Goal: Transaction & Acquisition: Book appointment/travel/reservation

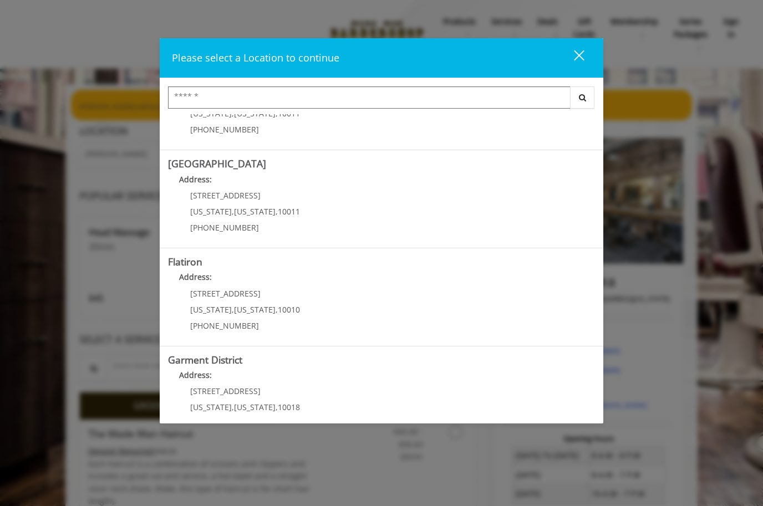
scroll to position [159, 0]
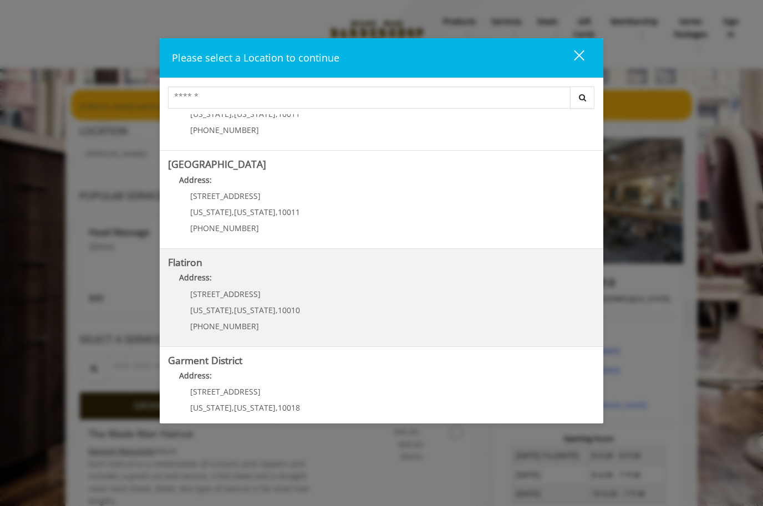
click at [451, 307] on "Flatiron Address: [STREET_ADDRESS][US_STATE][US_STATE] (917) 475-1765" at bounding box center [381, 297] width 427 height 81
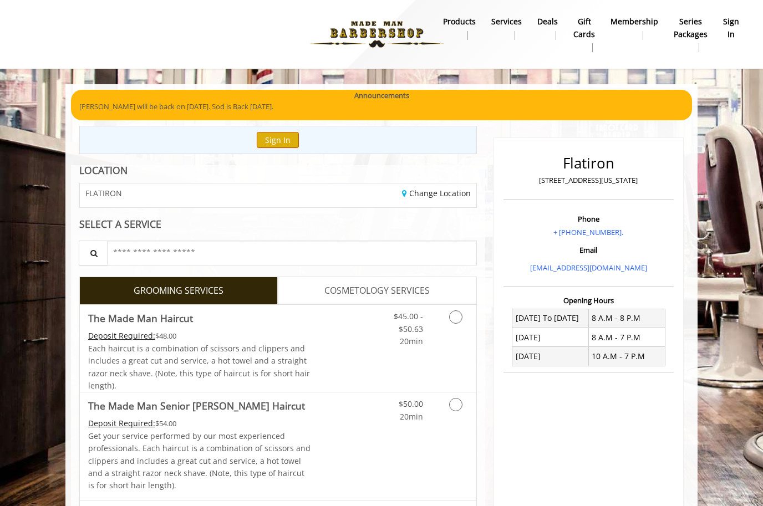
click at [289, 140] on button "Sign In" at bounding box center [278, 140] width 42 height 16
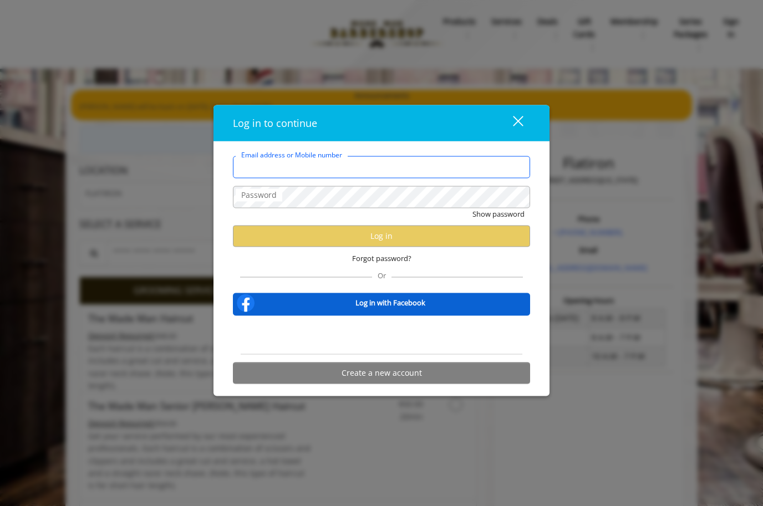
type input "**********"
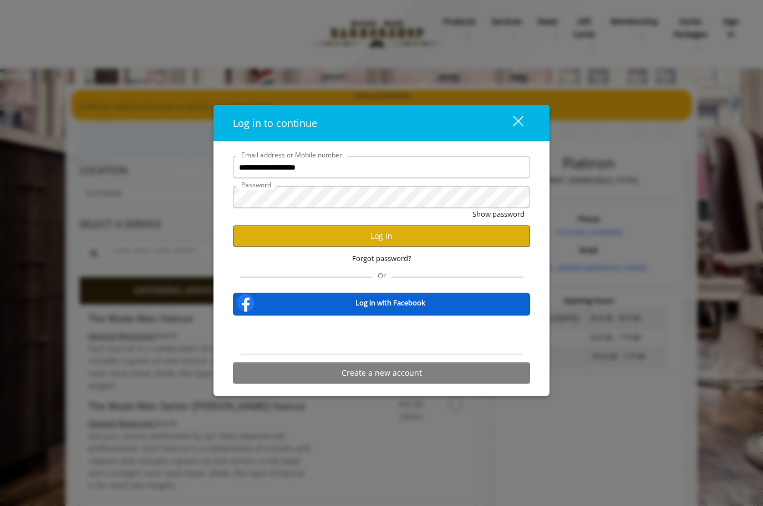
click at [450, 239] on button "Log in" at bounding box center [381, 236] width 297 height 22
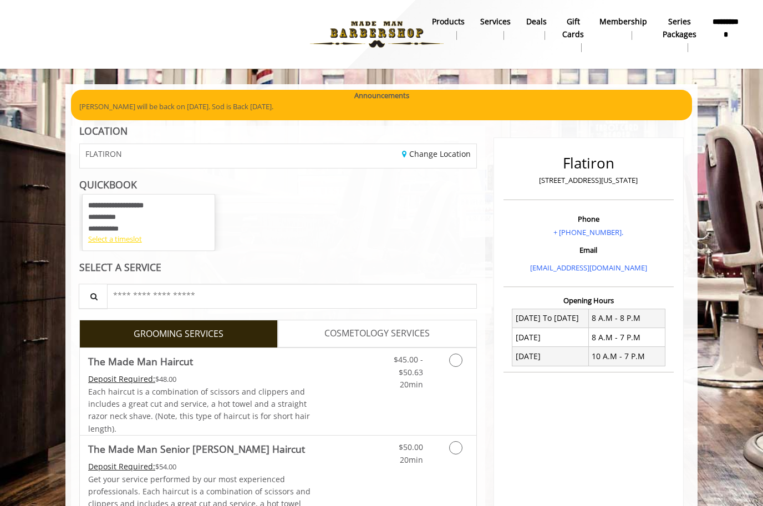
click at [101, 242] on div "Select a timeslot" at bounding box center [148, 240] width 121 height 12
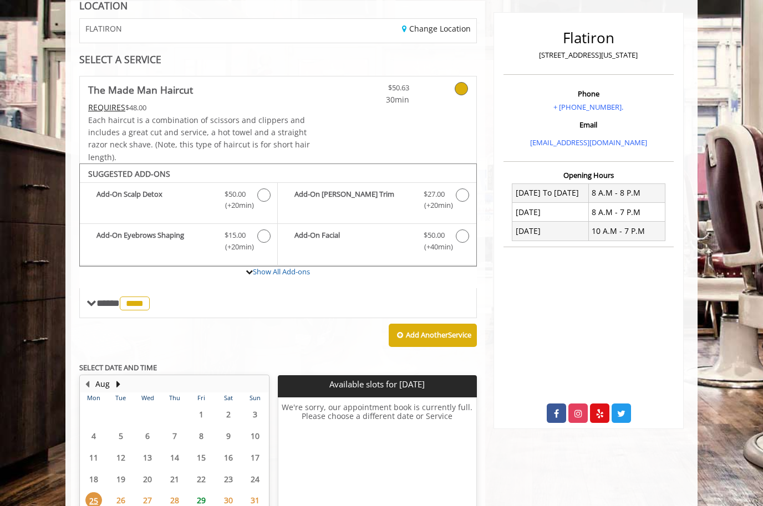
scroll to position [153, 0]
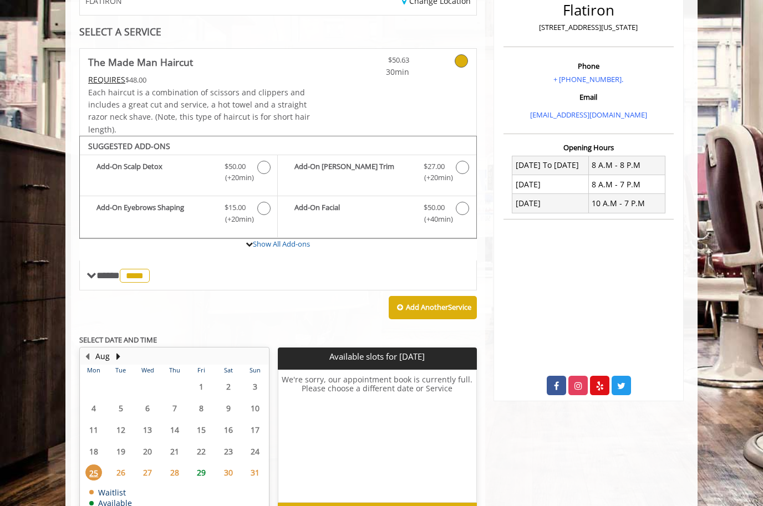
click at [200, 465] on span "29" at bounding box center [201, 473] width 17 height 16
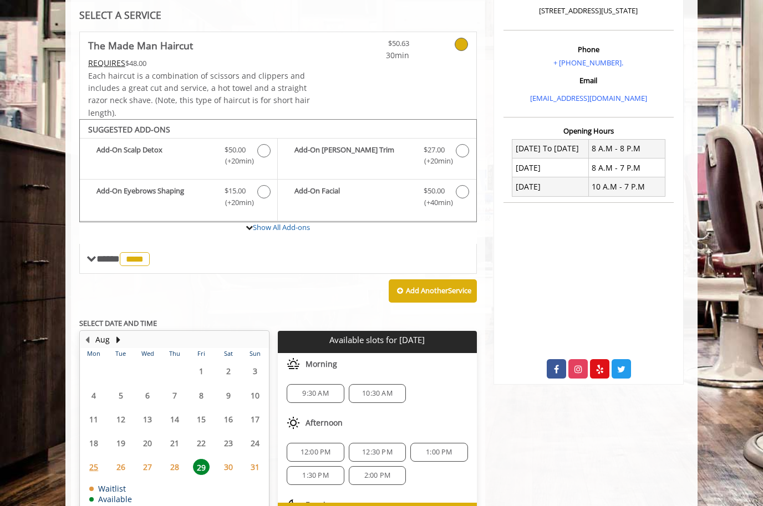
scroll to position [0, 0]
click at [295, 394] on div "9:30 AM" at bounding box center [315, 393] width 57 height 19
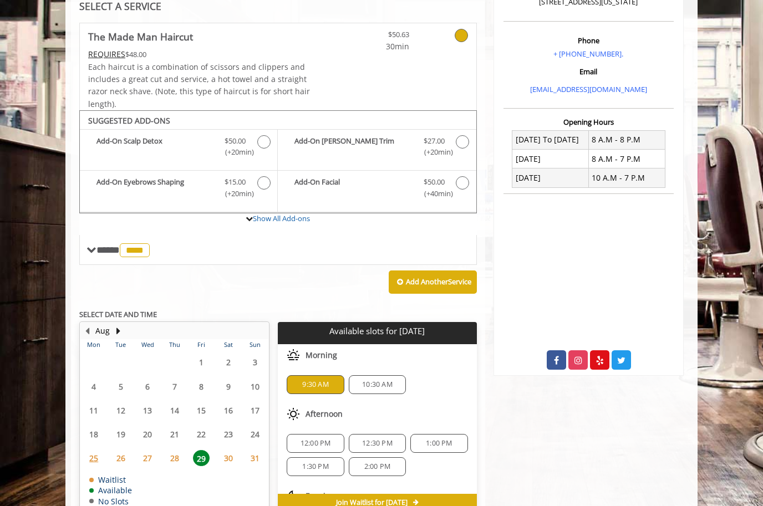
scroll to position [367, 0]
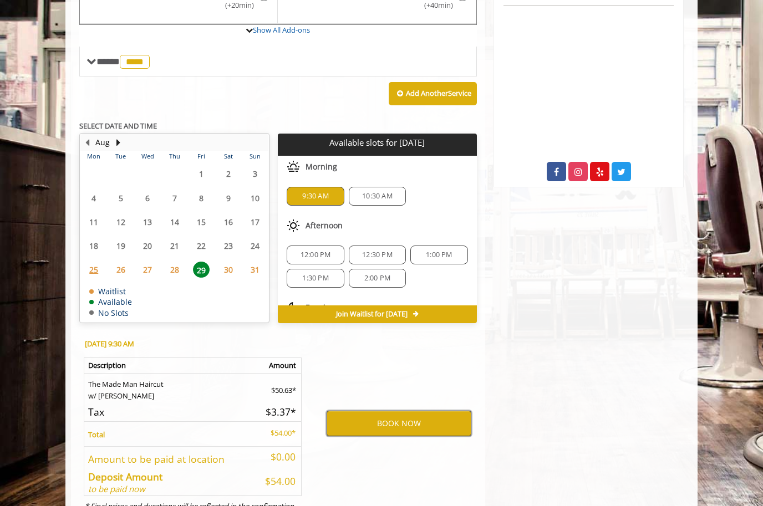
click at [423, 424] on button "BOOK NOW" at bounding box center [399, 424] width 145 height 26
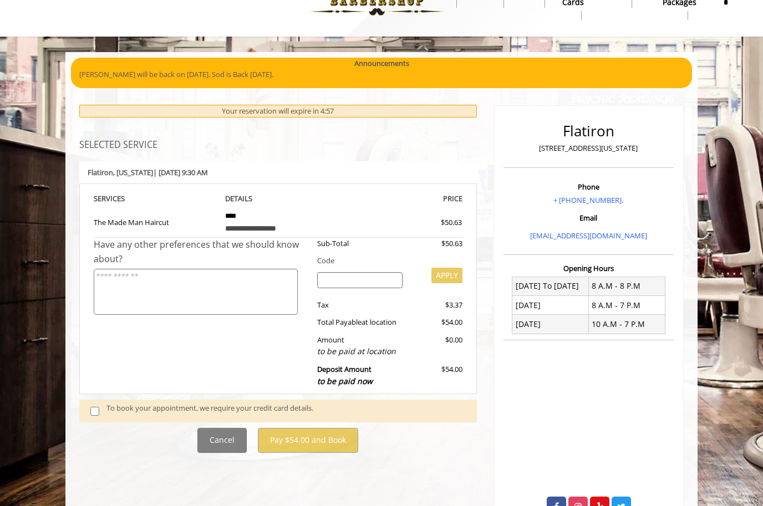
scroll to position [71, 0]
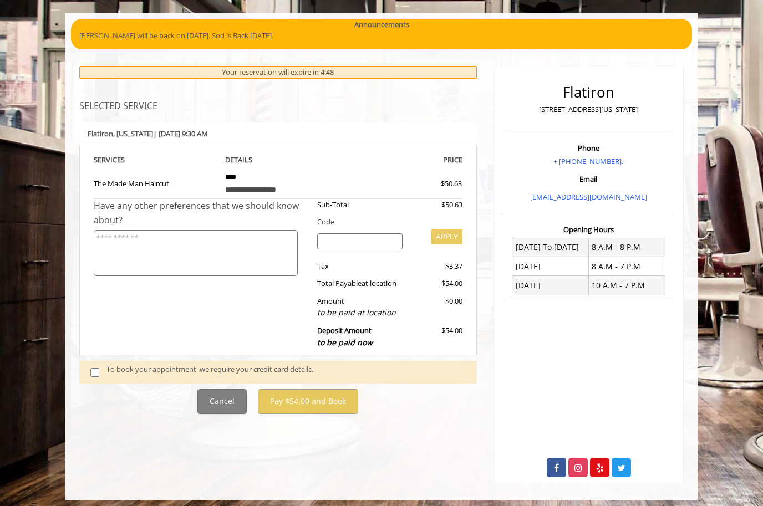
click at [87, 367] on span at bounding box center [98, 372] width 33 height 17
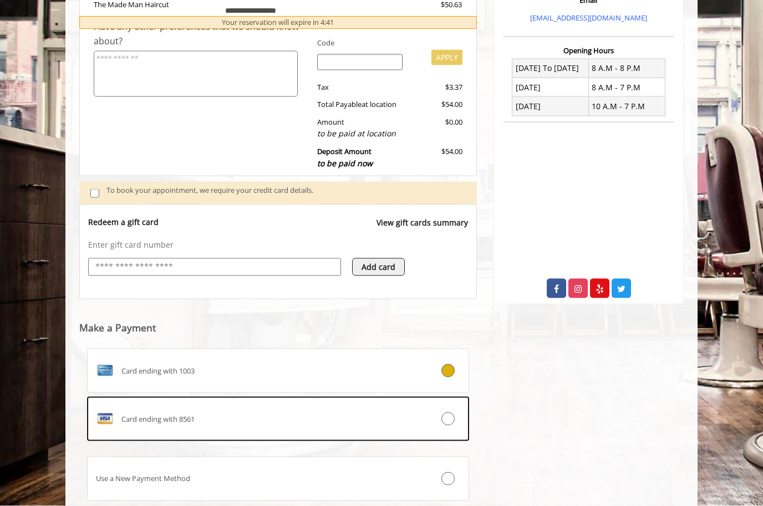
scroll to position [277, 0]
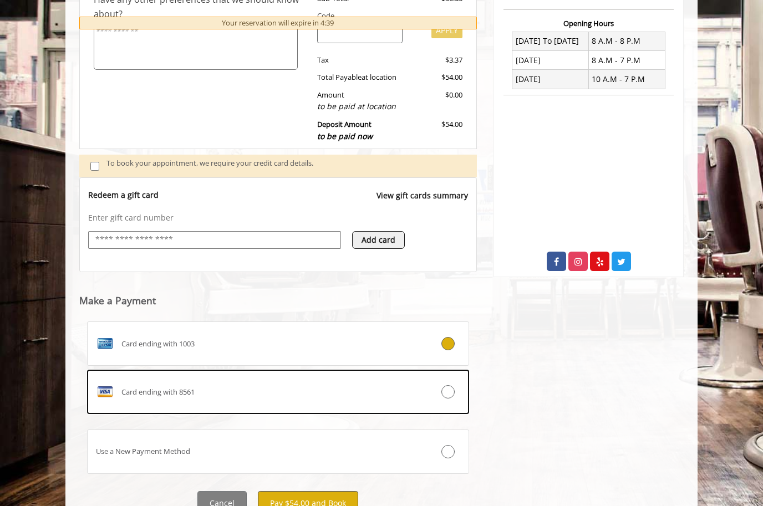
click at [270, 500] on button "Pay $54.00 and Book" at bounding box center [308, 503] width 100 height 25
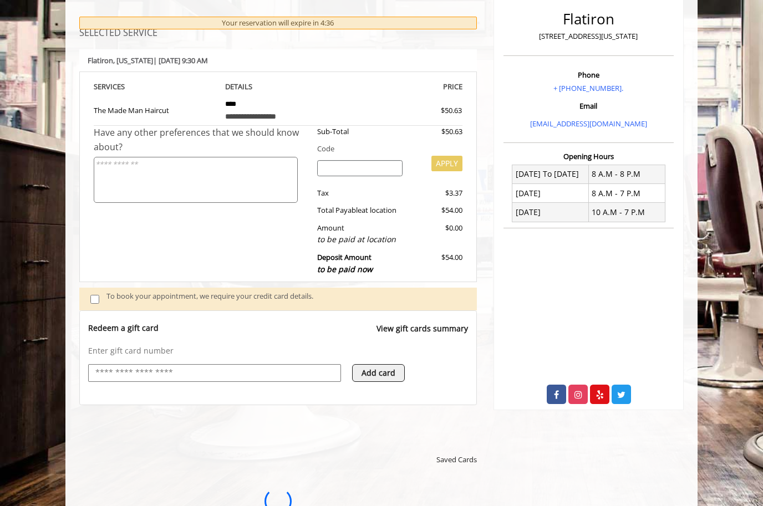
scroll to position [0, 0]
